Goal: Information Seeking & Learning: Check status

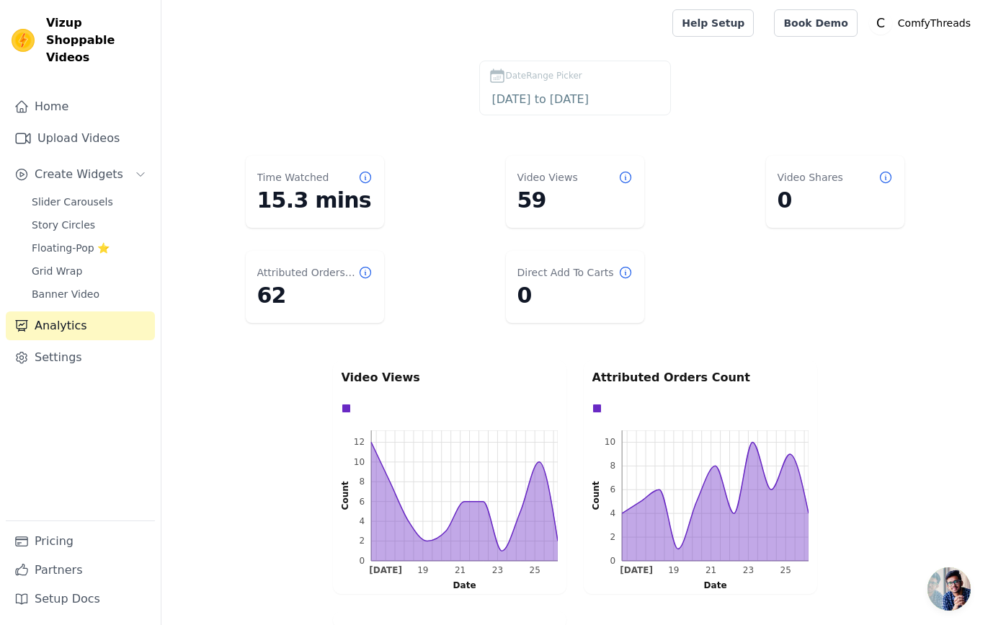
click at [277, 176] on dt "Time Watched" at bounding box center [293, 177] width 72 height 14
drag, startPoint x: 277, startPoint y: 176, endPoint x: 318, endPoint y: 172, distance: 40.6
click at [291, 174] on dt "Time Watched" at bounding box center [293, 177] width 72 height 14
click at [318, 172] on dt "Time Watched" at bounding box center [293, 177] width 72 height 14
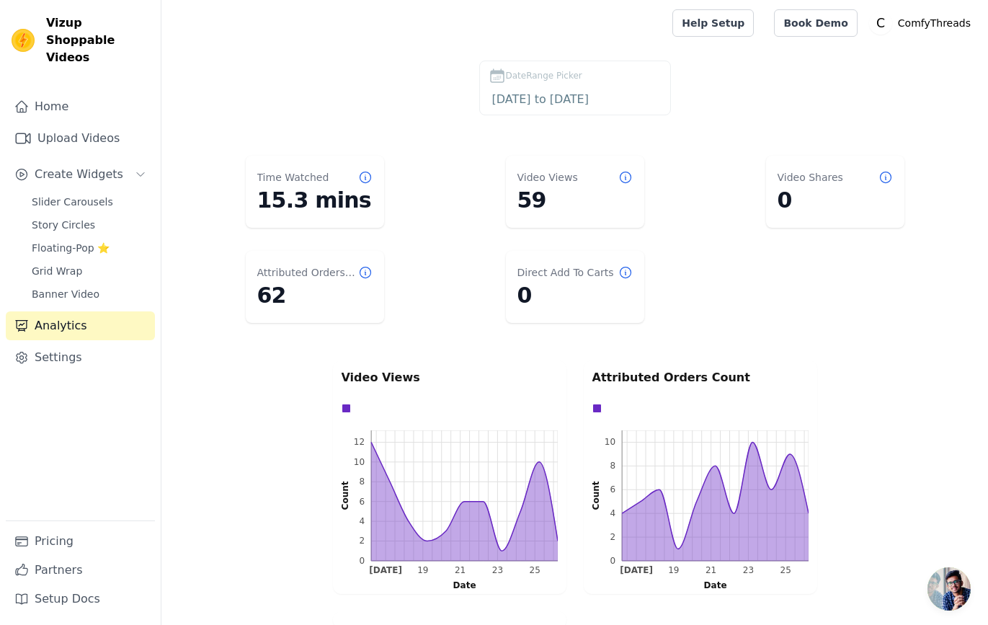
click at [315, 208] on dd "15.3 mins" at bounding box center [314, 200] width 115 height 26
click at [480, 224] on dl "Time Watched 15.3 mins Video Views 59 Video Shares 0 Attributed Orders Count 62…" at bounding box center [574, 239] width 769 height 179
click at [544, 270] on dt "Direct Add To Carts" at bounding box center [565, 272] width 97 height 14
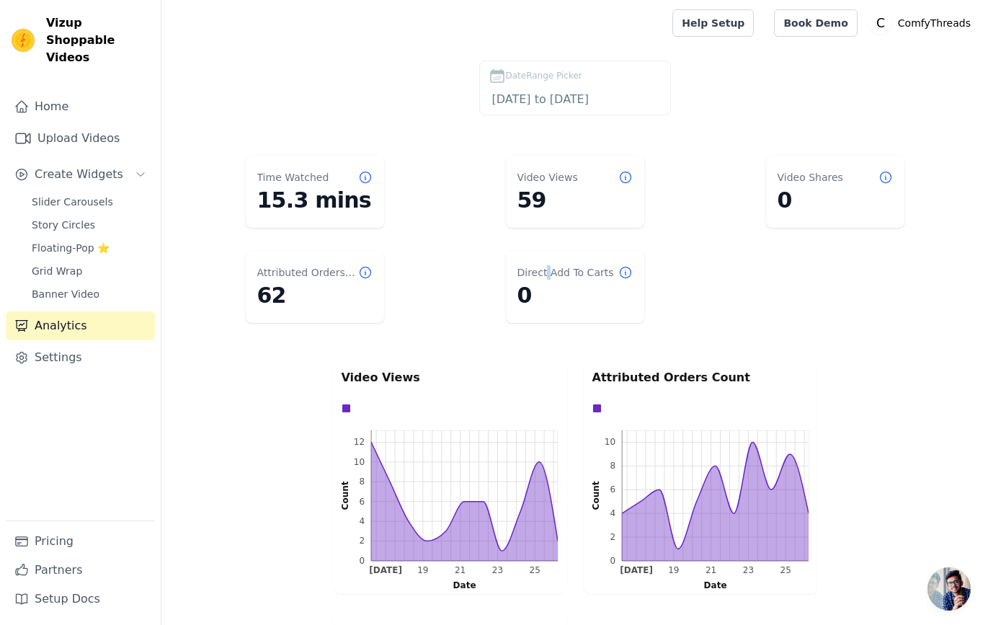
click at [544, 270] on dt "Direct Add To Carts" at bounding box center [565, 272] width 97 height 14
drag, startPoint x: 544, startPoint y: 270, endPoint x: 561, endPoint y: 270, distance: 17.3
click at [560, 270] on dt "Direct Add To Carts" at bounding box center [565, 272] width 97 height 14
click at [561, 270] on dt "Direct Add To Carts" at bounding box center [565, 272] width 97 height 14
click at [542, 200] on dd "59" at bounding box center [574, 200] width 115 height 26
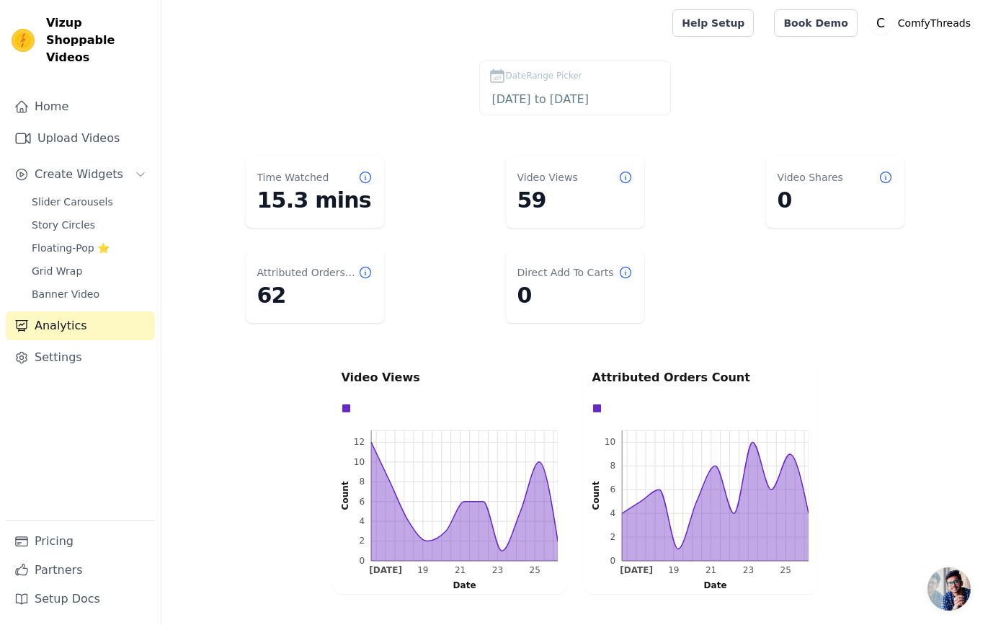
click at [542, 200] on dd "59" at bounding box center [574, 200] width 115 height 26
click at [556, 171] on dt "Video Views" at bounding box center [547, 177] width 61 height 14
drag, startPoint x: 556, startPoint y: 171, endPoint x: 564, endPoint y: 174, distance: 8.1
click at [557, 172] on dt "Video Views" at bounding box center [547, 177] width 61 height 14
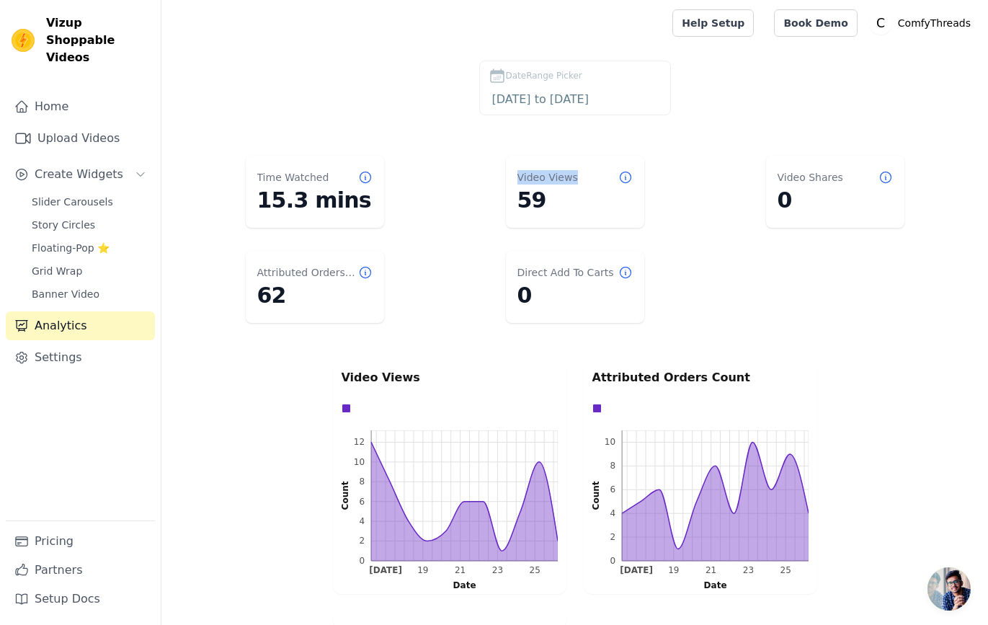
click at [566, 174] on dt "Video Views" at bounding box center [547, 177] width 61 height 14
click at [399, 117] on div "DateRange Picker [DATE] to [DATE]" at bounding box center [574, 91] width 769 height 61
click at [92, 92] on link "Home" at bounding box center [80, 106] width 149 height 29
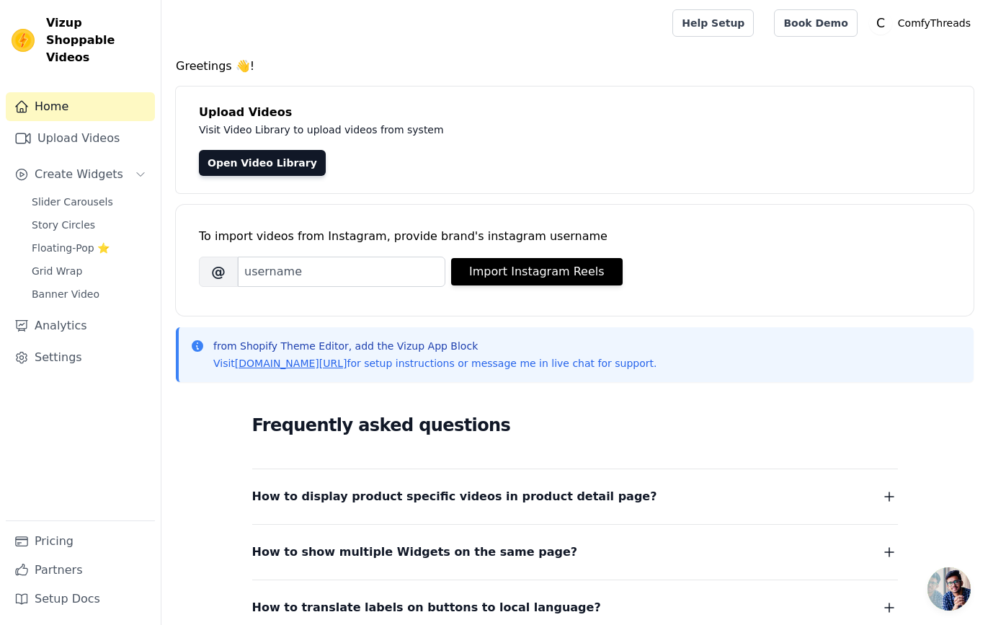
click at [195, 64] on h4 "Greetings 👋!" at bounding box center [575, 66] width 798 height 17
click at [218, 65] on h4 "Greetings 👋!" at bounding box center [575, 66] width 798 height 17
